Goal: Register for event/course

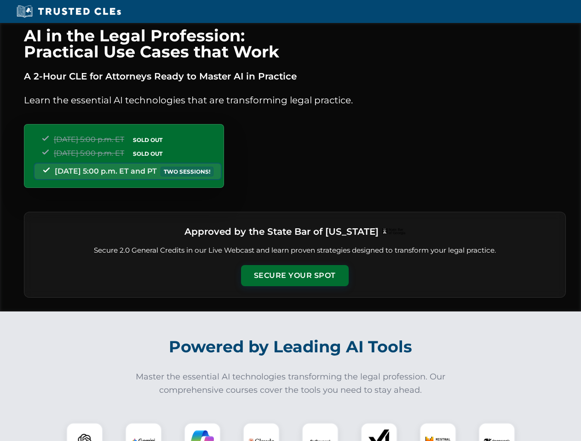
click at [294, 276] on button "Secure Your Spot" at bounding box center [295, 275] width 108 height 21
click at [85, 432] on img at bounding box center [84, 441] width 27 height 27
click at [143, 432] on img at bounding box center [143, 441] width 23 height 23
